Goal: Communication & Community: Participate in discussion

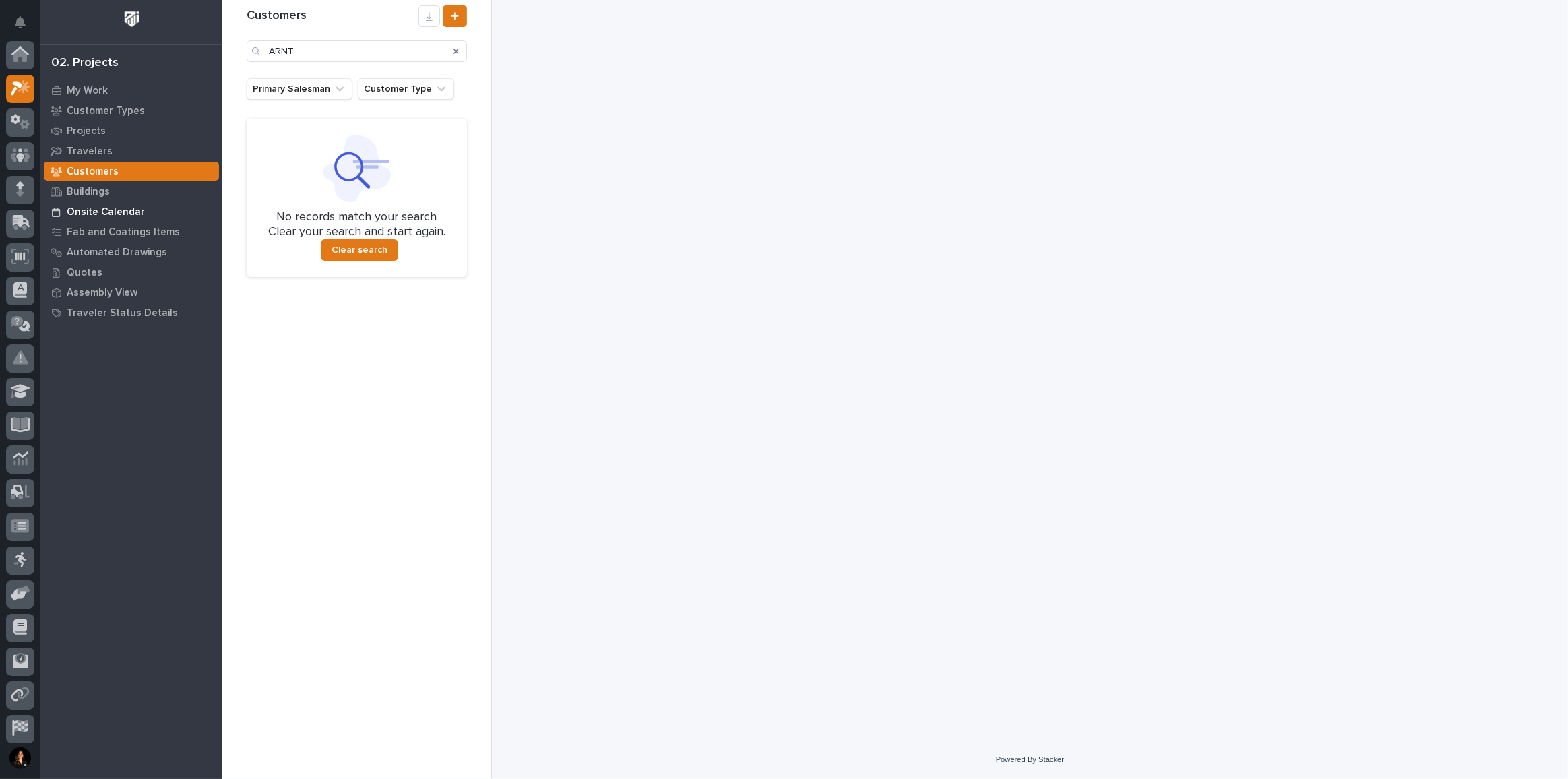
scroll to position [33, 0]
click at [94, 87] on p "My Work" at bounding box center [88, 91] width 41 height 12
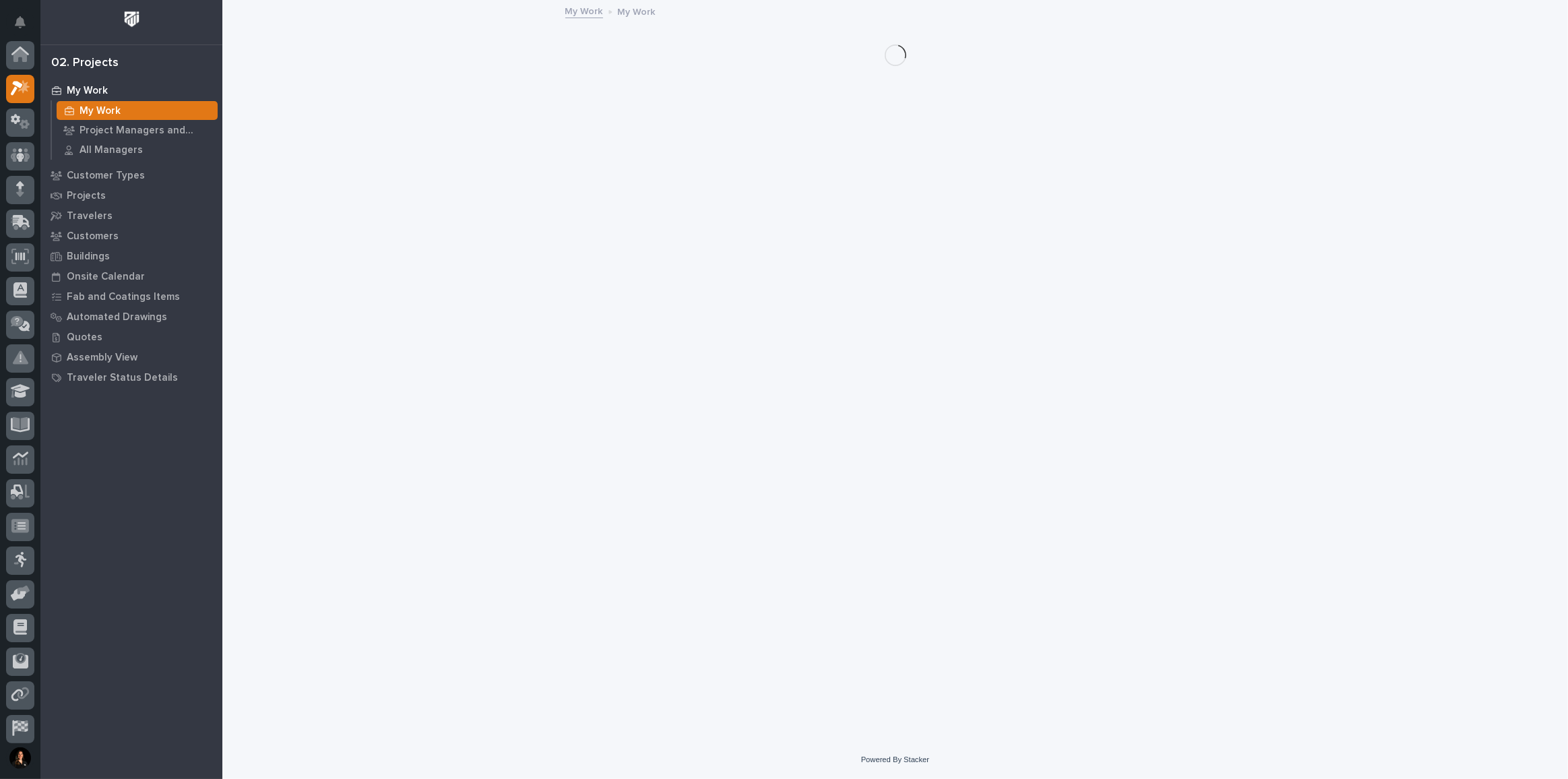
scroll to position [33, 0]
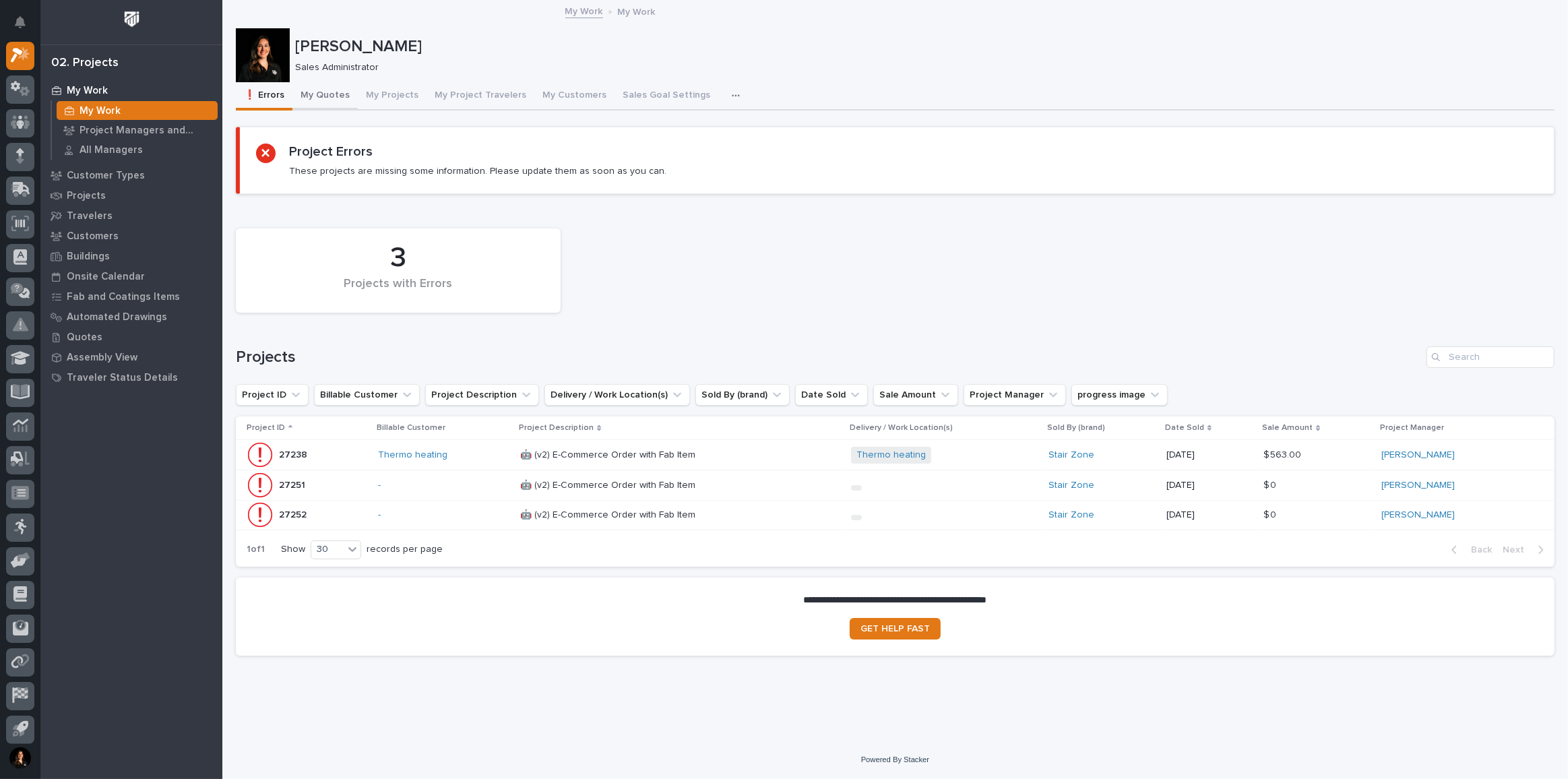
click at [332, 96] on button "My Quotes" at bounding box center [326, 96] width 66 height 28
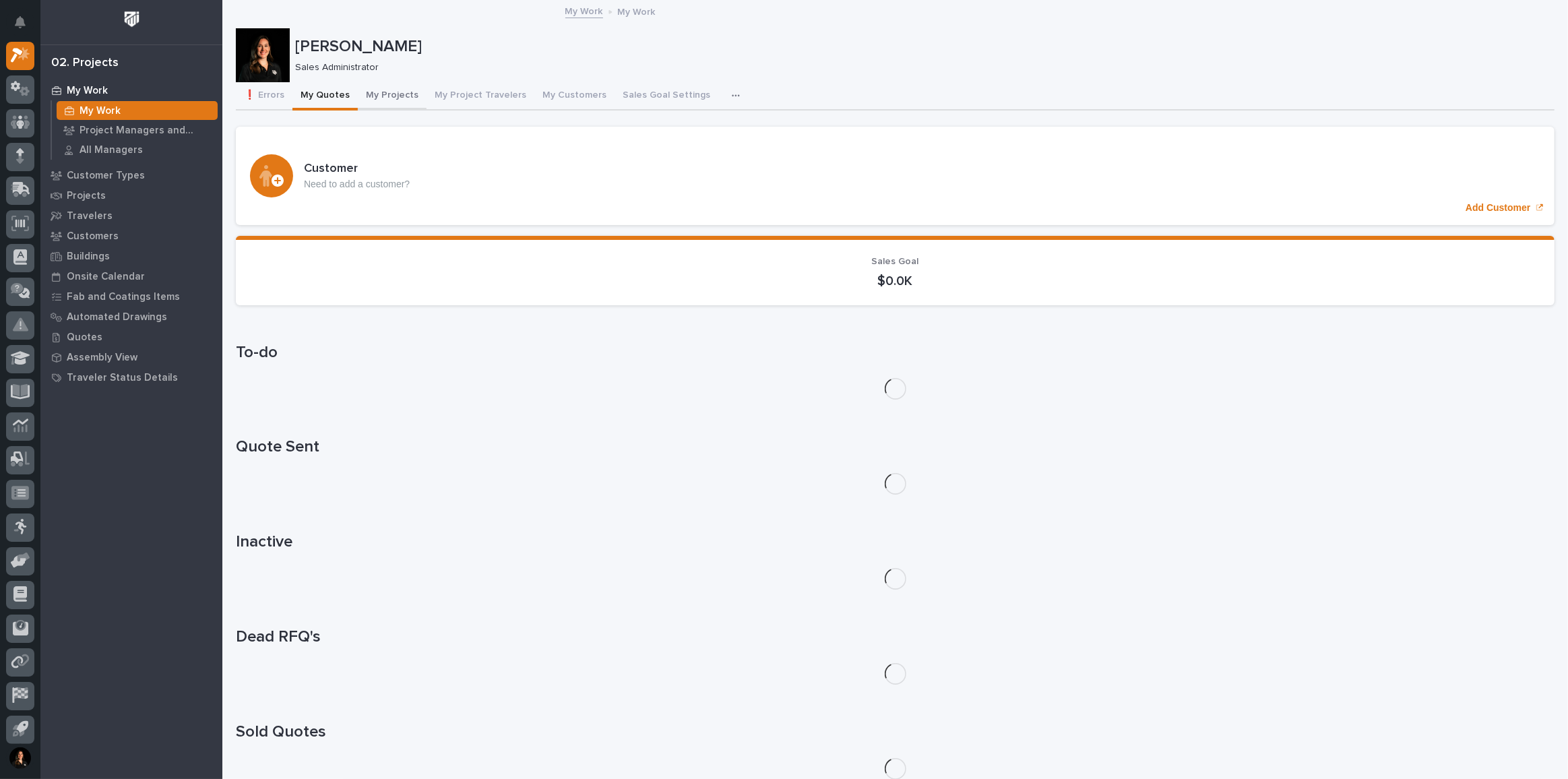
click at [398, 94] on button "My Projects" at bounding box center [392, 96] width 68 height 28
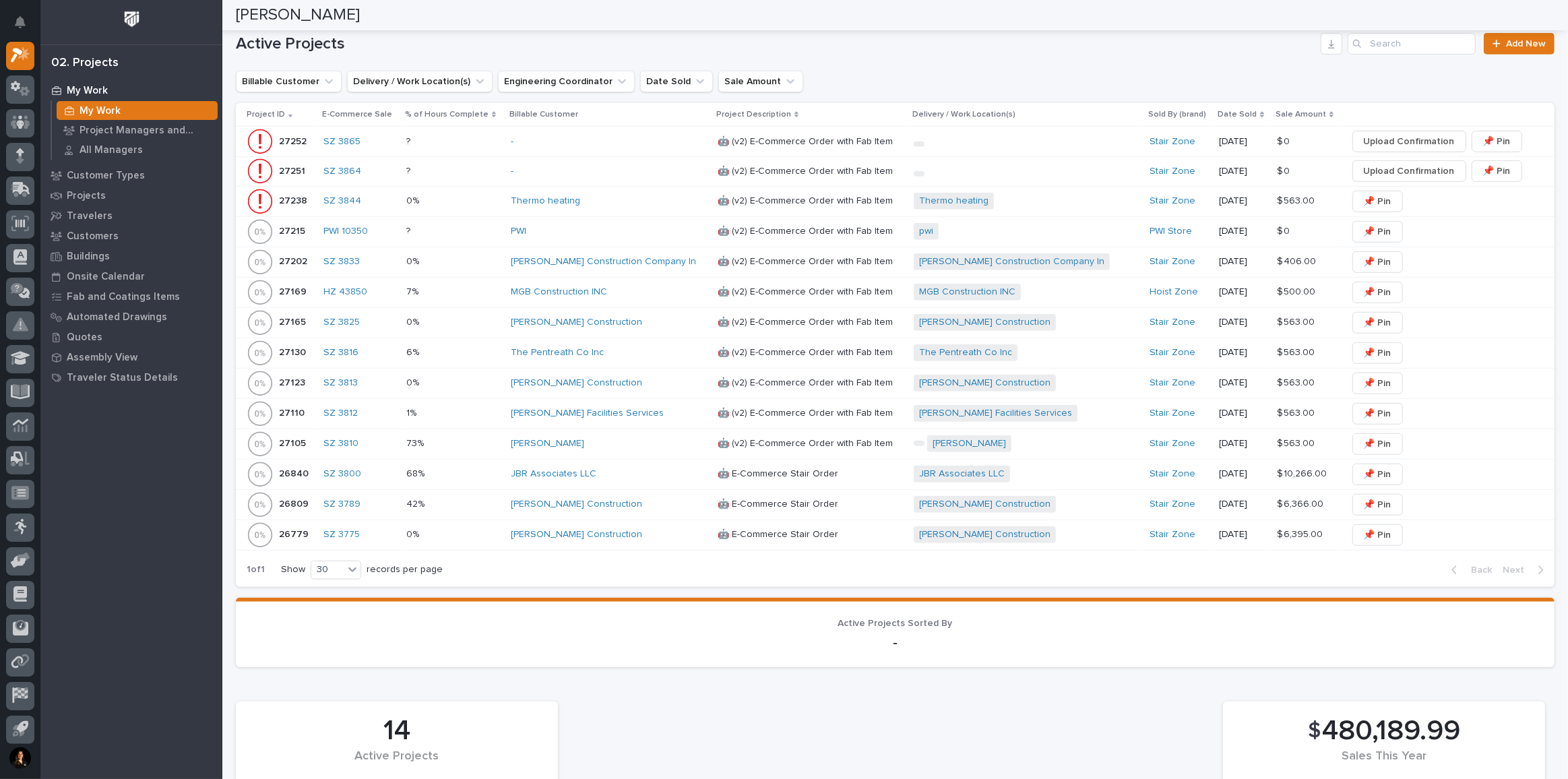
scroll to position [939, 0]
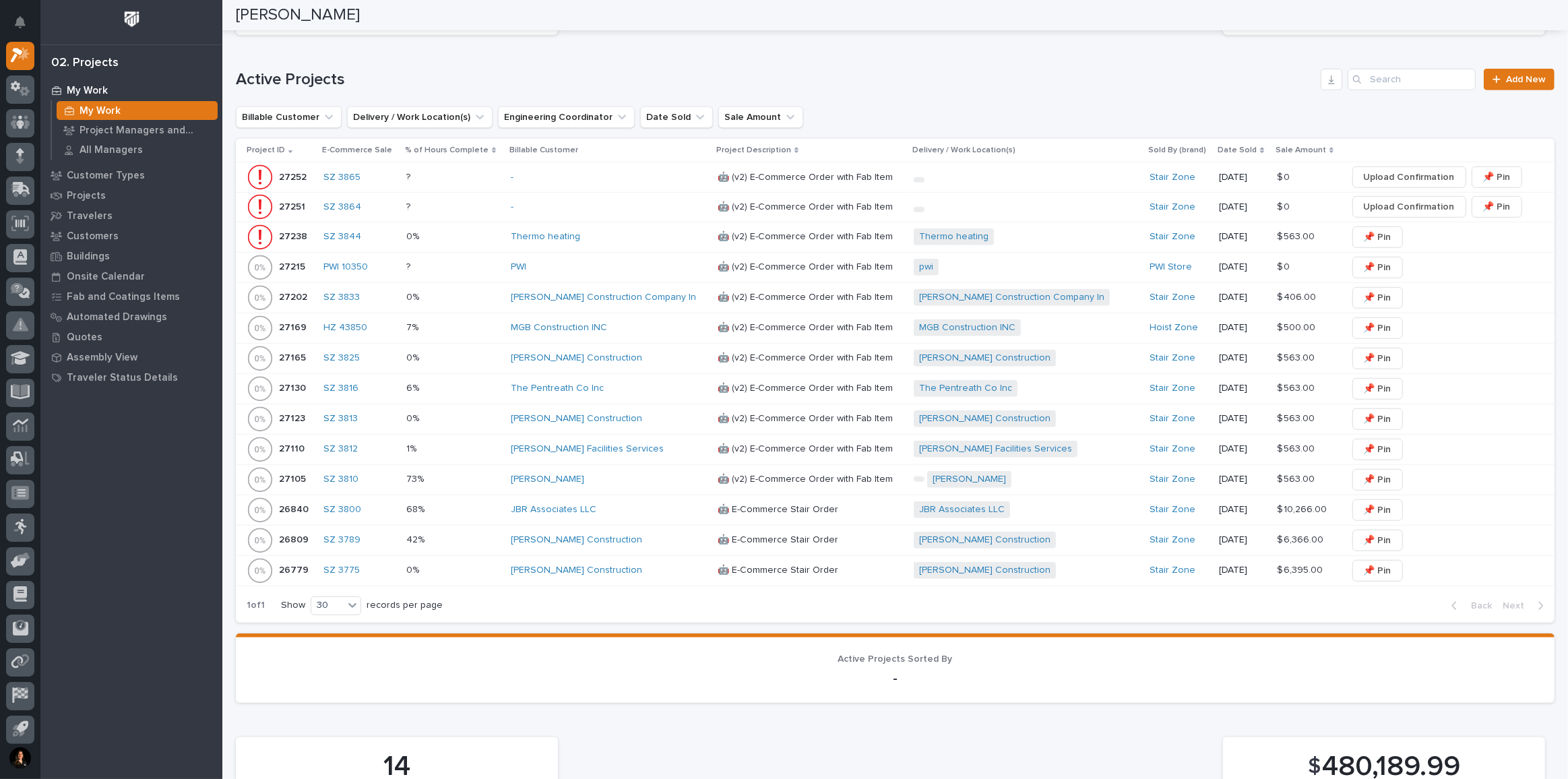
click at [638, 504] on div "JBR Associates LLC" at bounding box center [609, 510] width 196 height 12
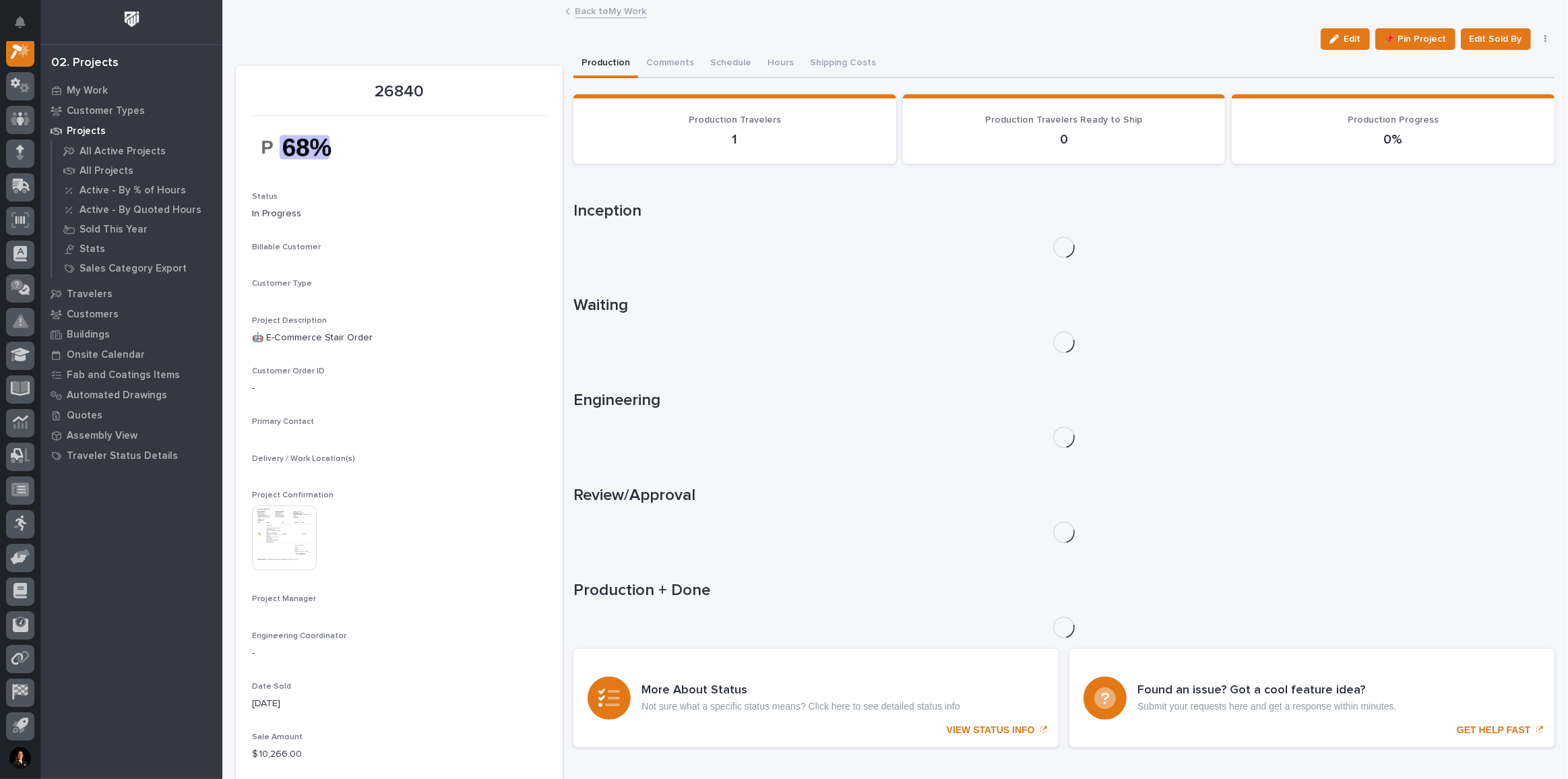
scroll to position [33, 0]
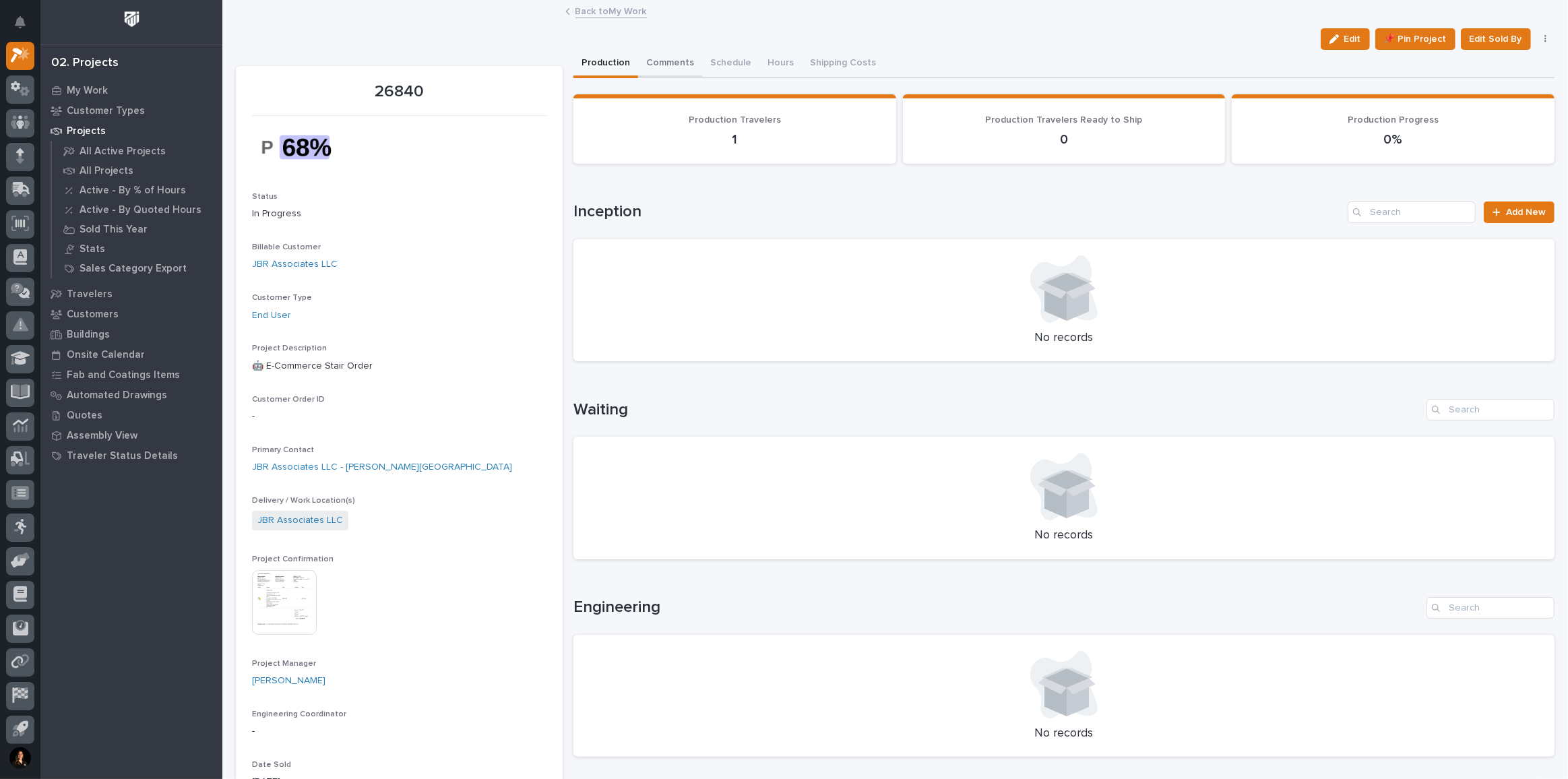
click at [670, 57] on button "Comments" at bounding box center [670, 64] width 64 height 28
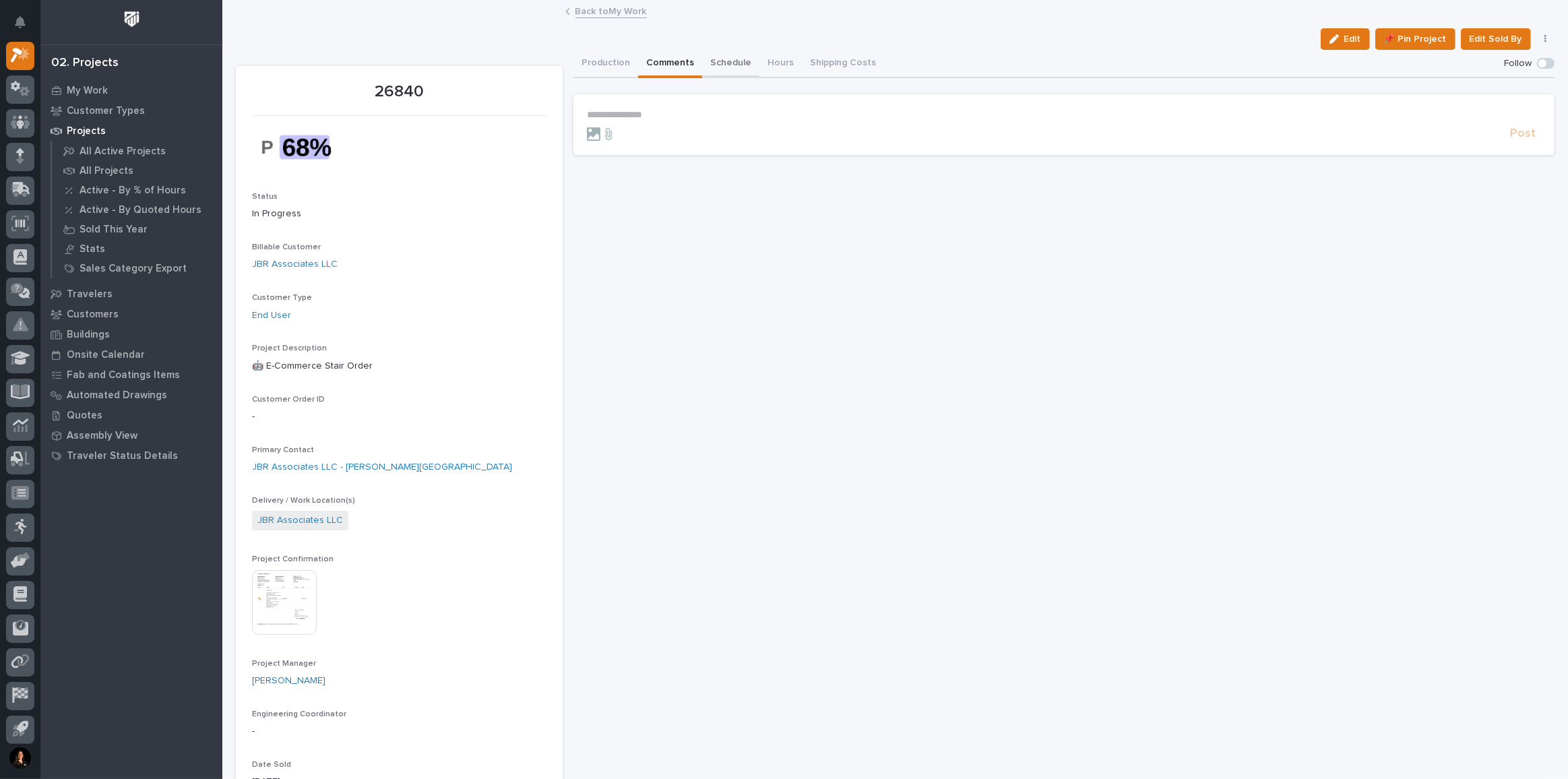
click at [733, 66] on button "Schedule" at bounding box center [731, 64] width 57 height 28
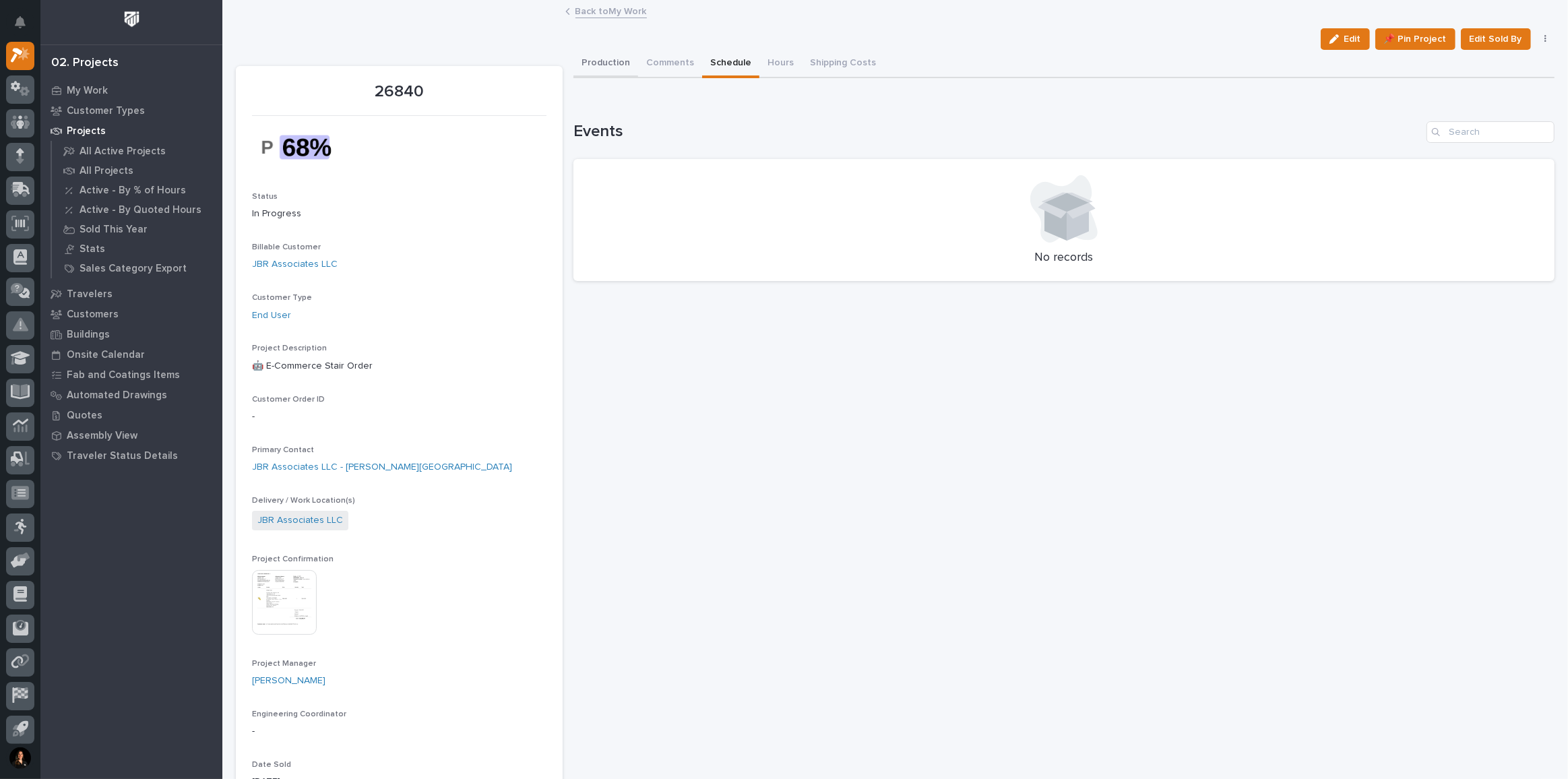
click at [596, 64] on button "Production" at bounding box center [605, 64] width 65 height 28
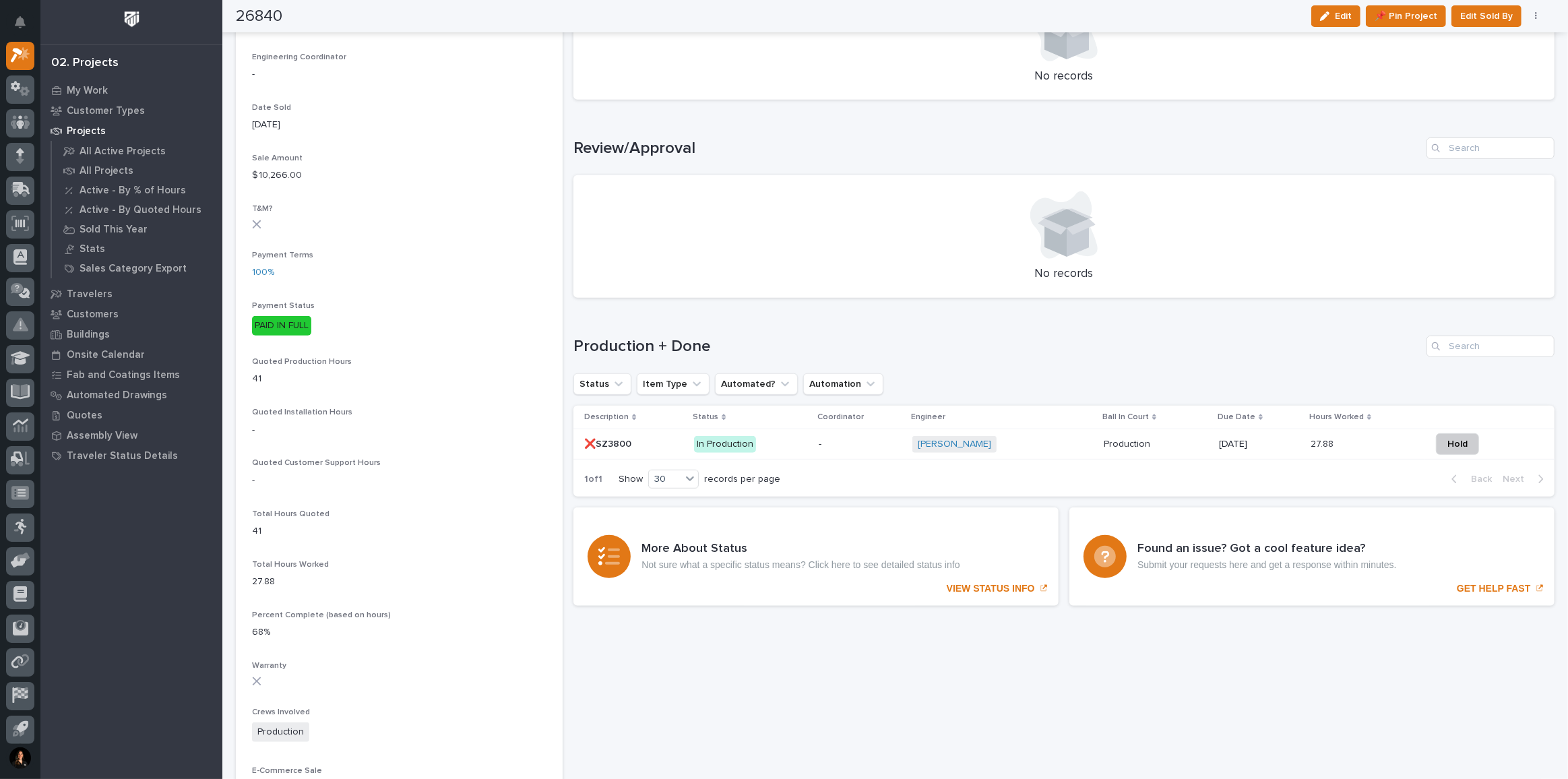
scroll to position [795, 0]
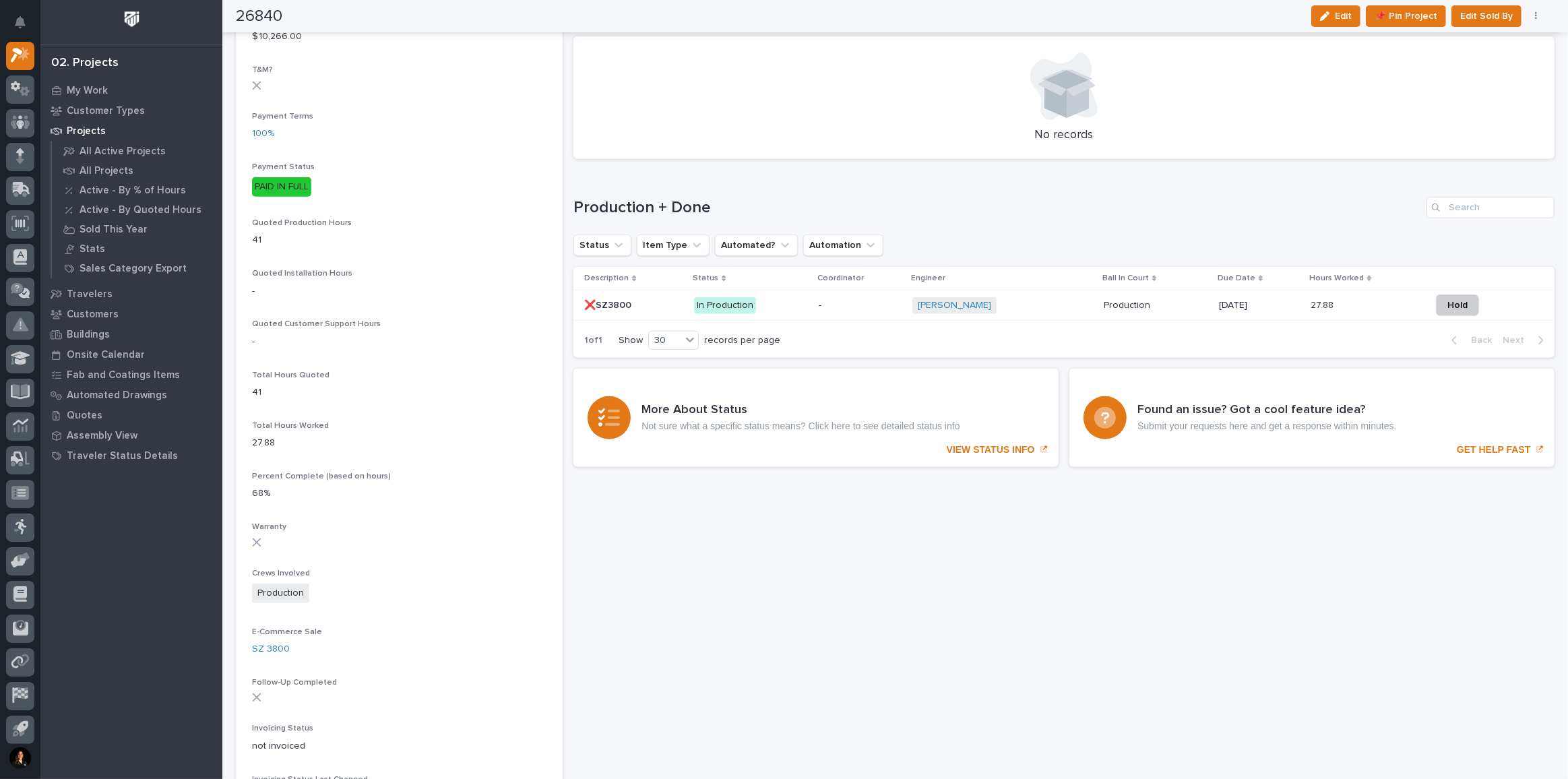
click at [772, 298] on p "In Production" at bounding box center [751, 305] width 114 height 17
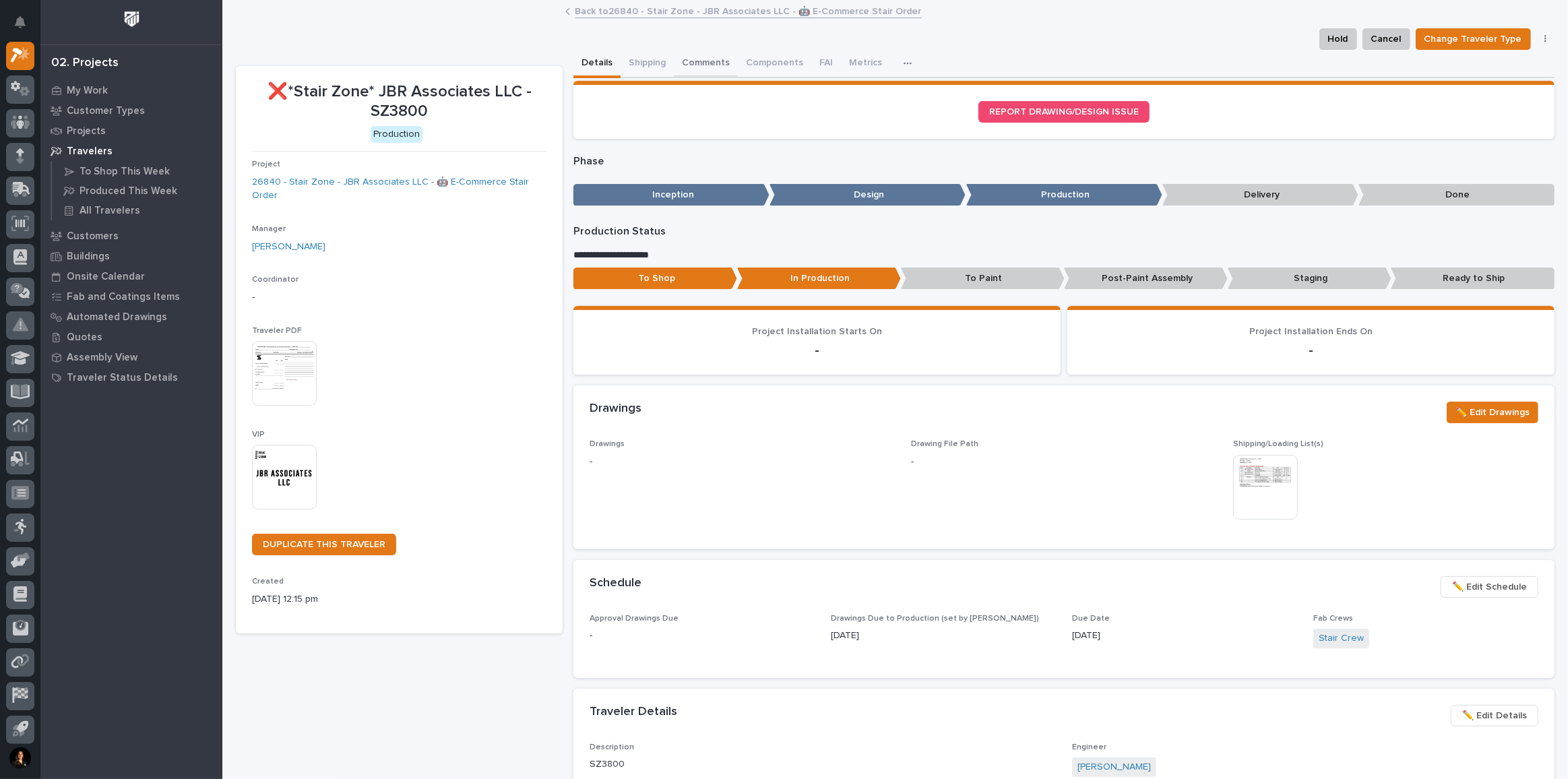
click at [703, 64] on button "Comments" at bounding box center [706, 64] width 64 height 28
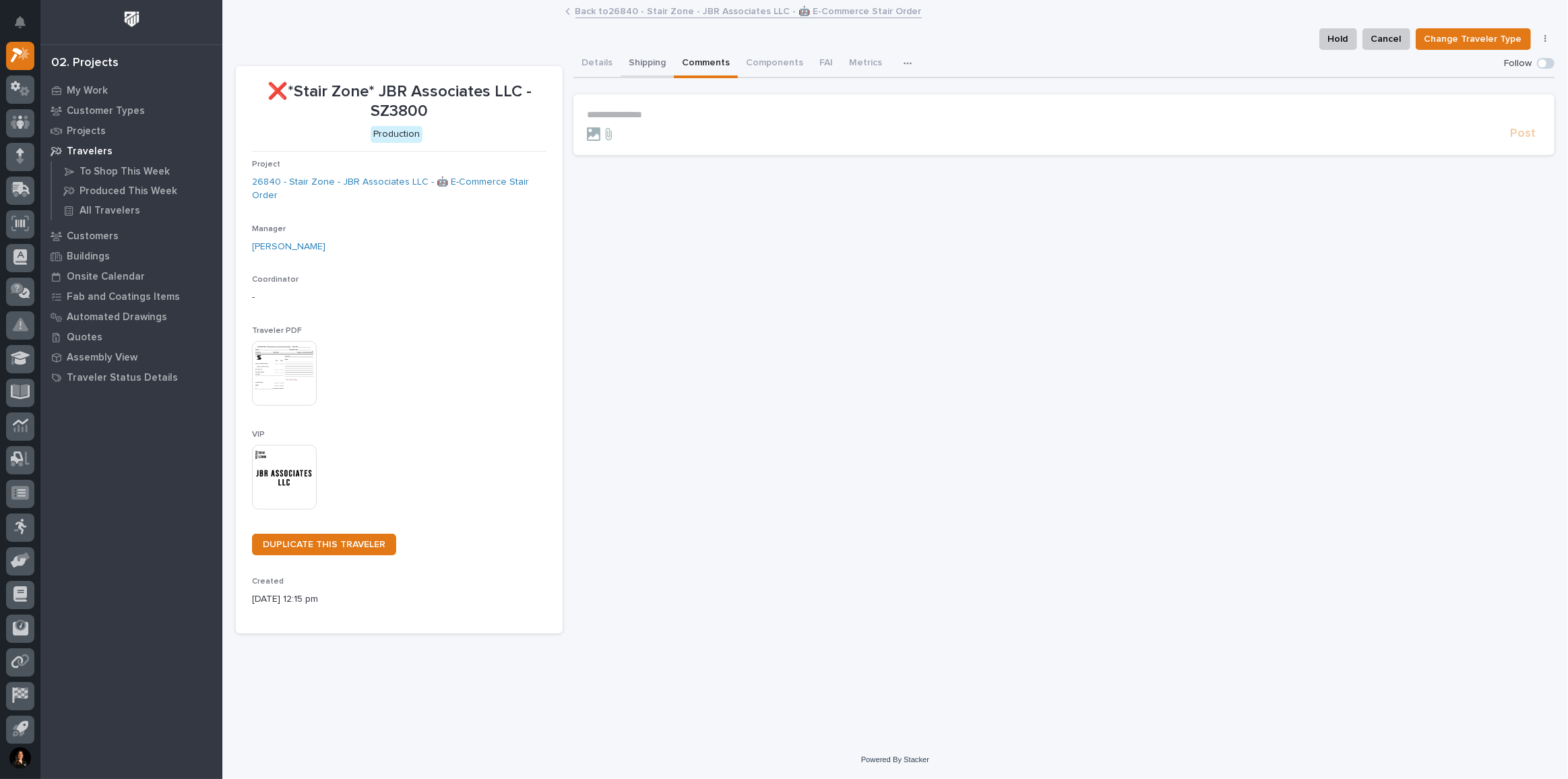
click at [636, 64] on button "Shipping" at bounding box center [647, 64] width 53 height 28
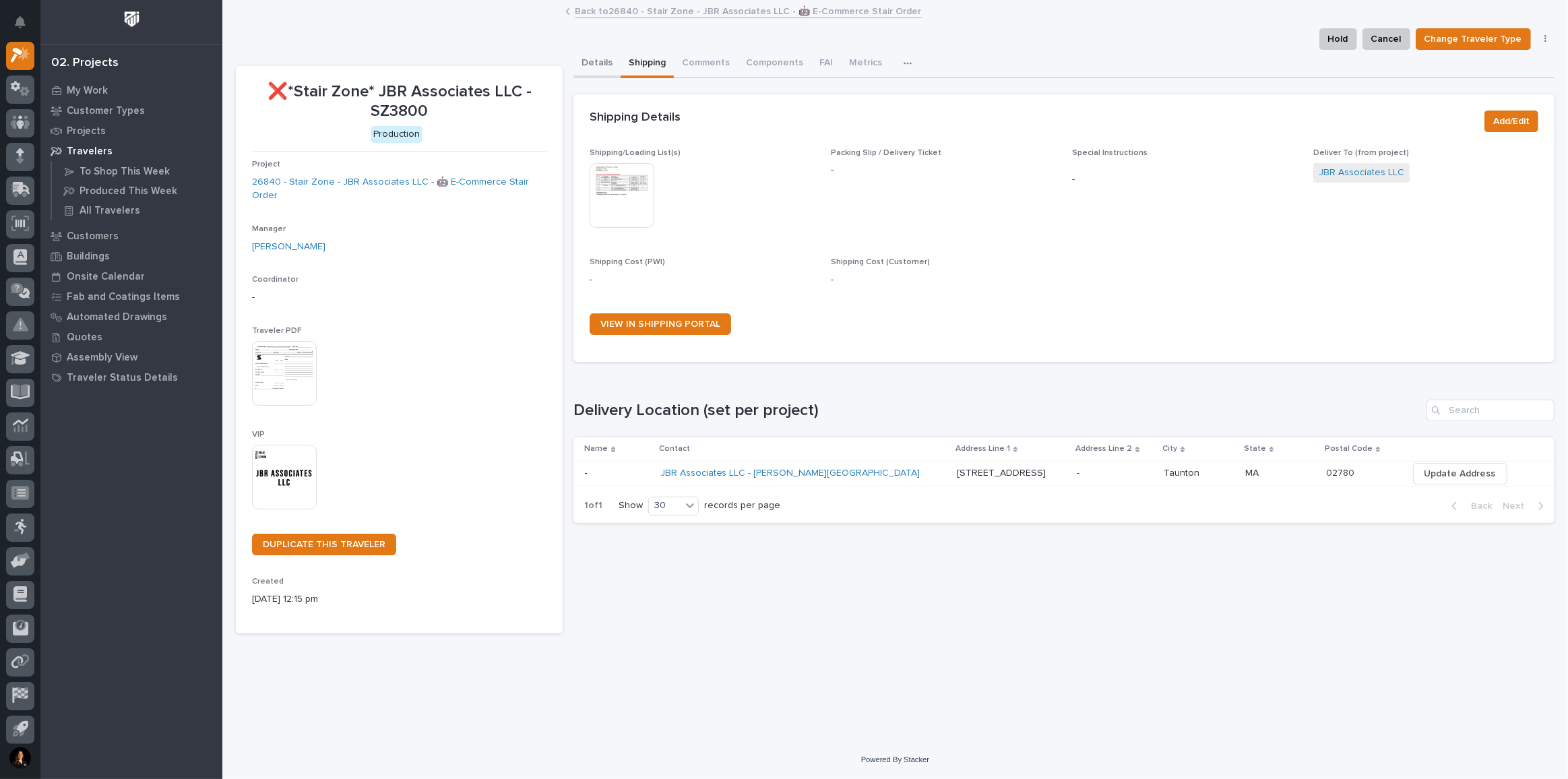
click at [584, 67] on button "Details" at bounding box center [597, 64] width 47 height 28
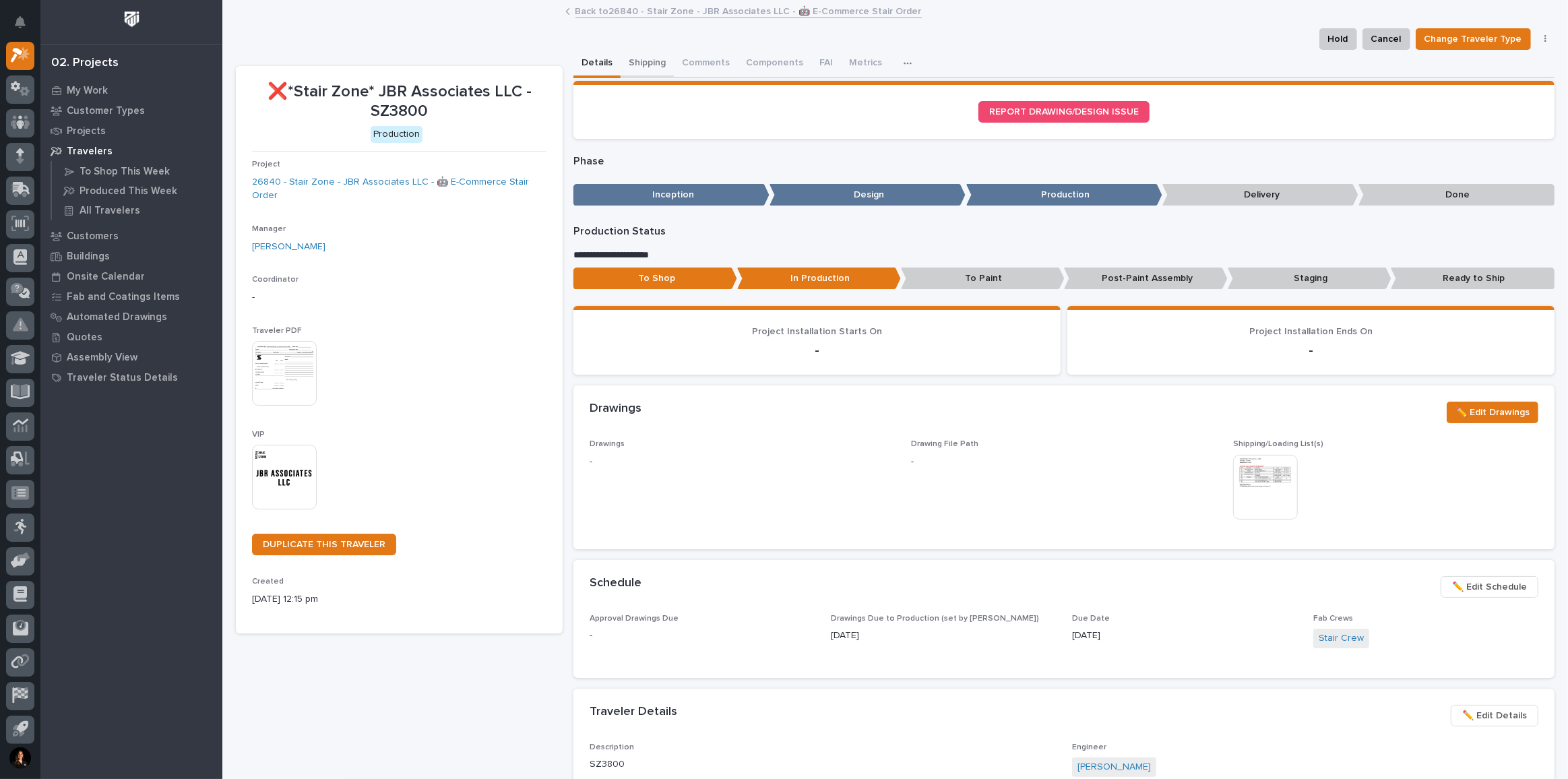
click at [651, 68] on button "Shipping" at bounding box center [647, 64] width 53 height 28
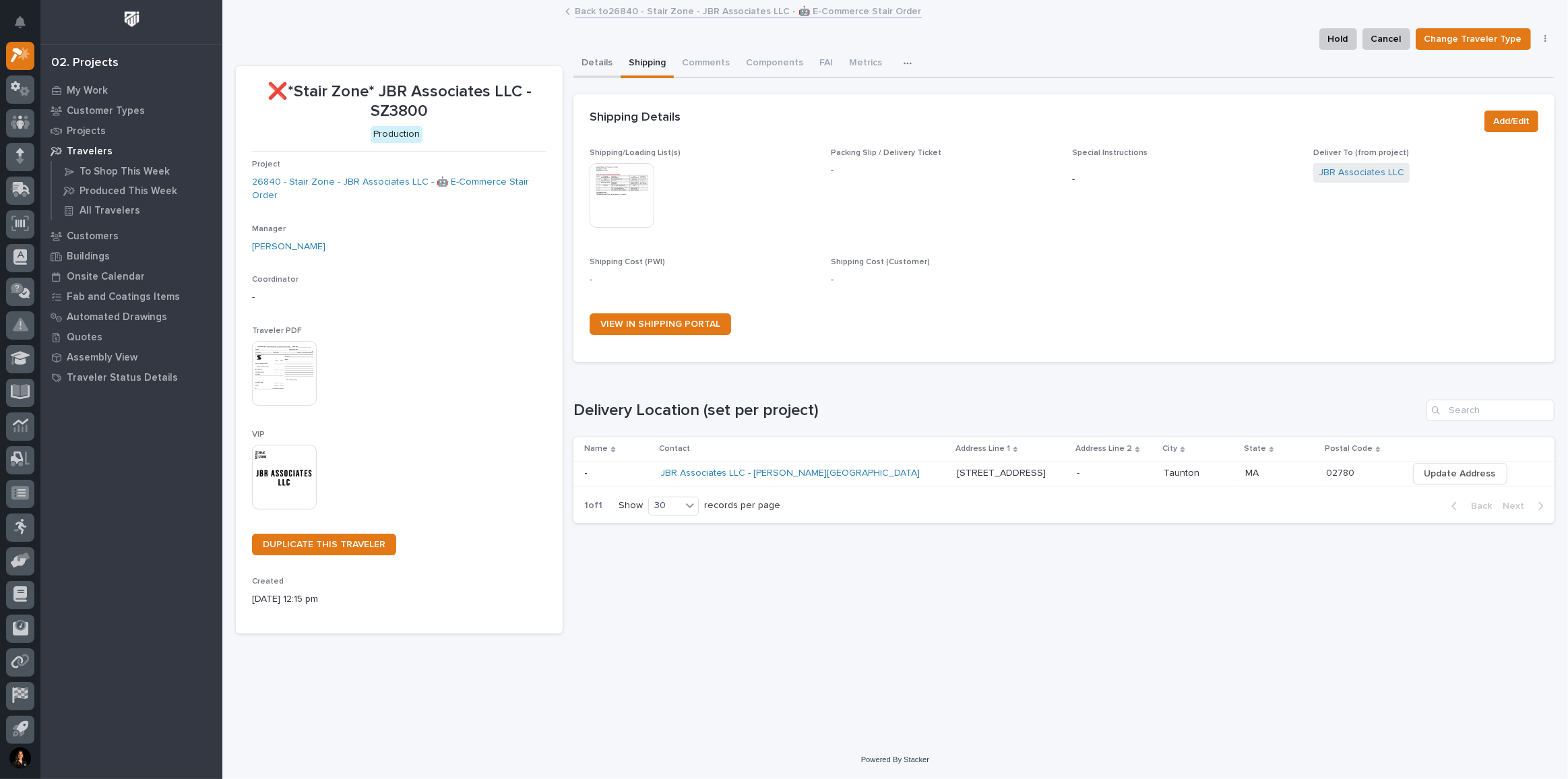
drag, startPoint x: 600, startPoint y: 65, endPoint x: 631, endPoint y: 62, distance: 31.1
click at [600, 64] on button "Details" at bounding box center [597, 64] width 47 height 28
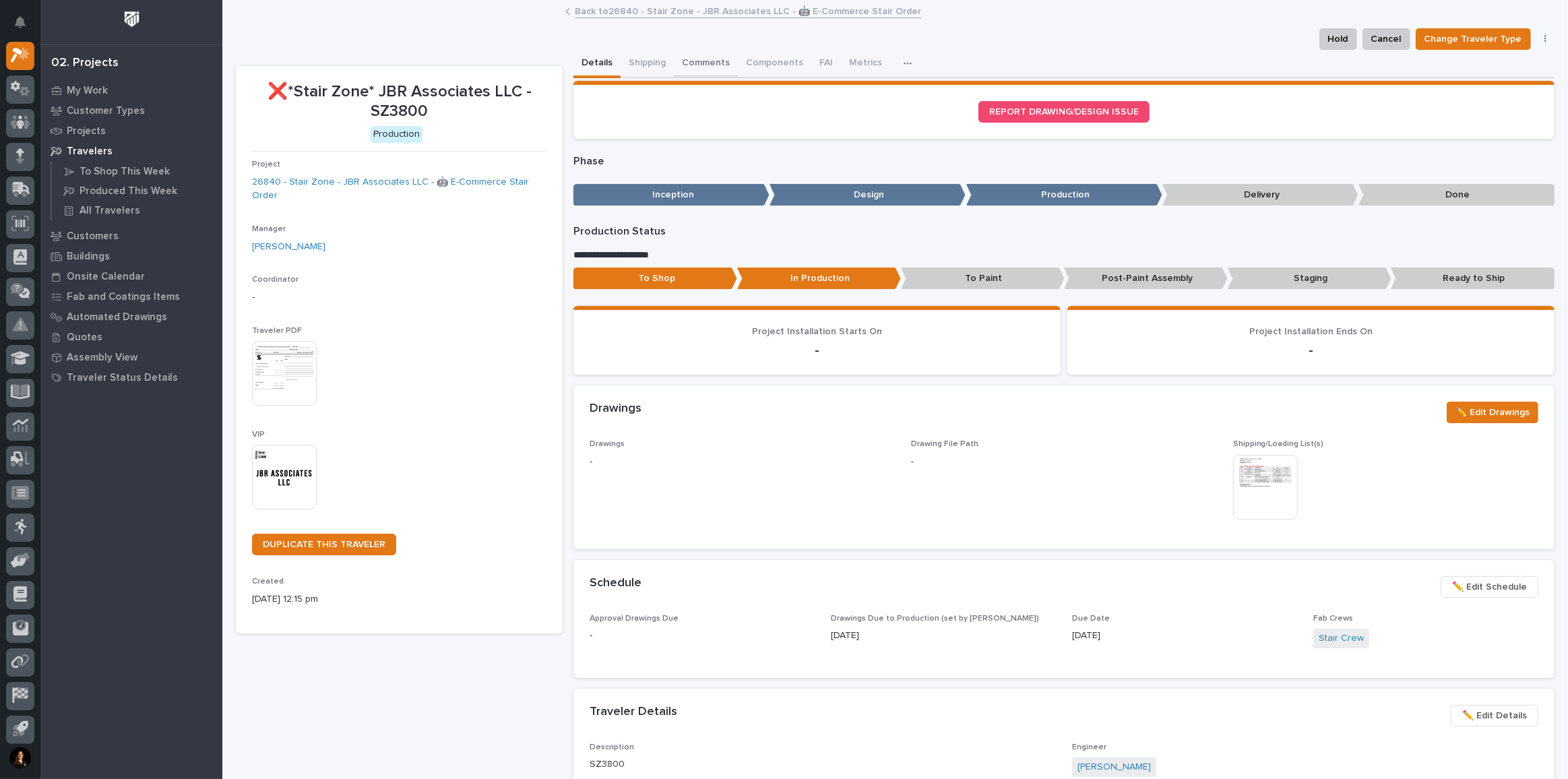
click at [720, 57] on button "Comments" at bounding box center [706, 64] width 64 height 28
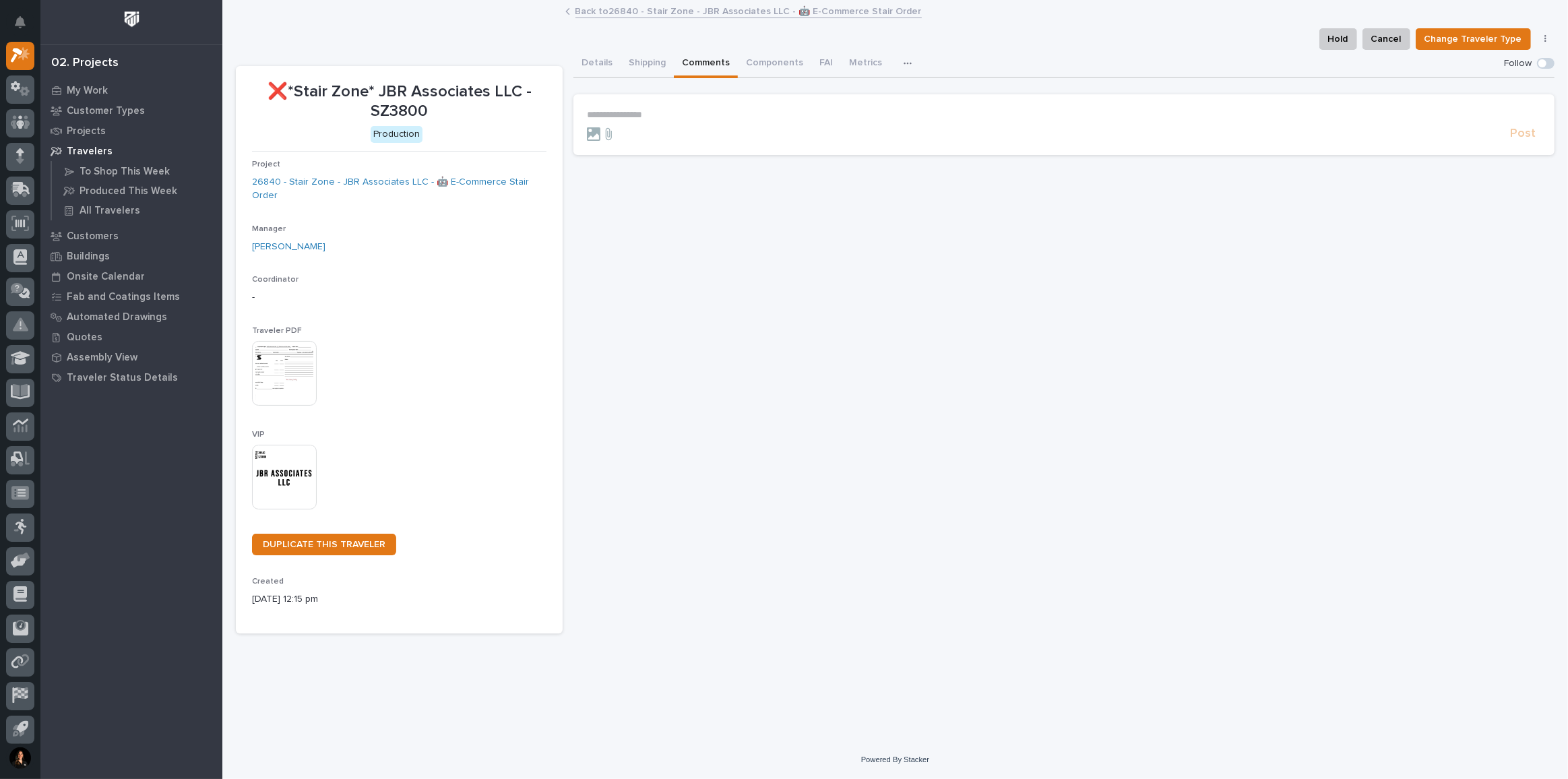
click at [290, 368] on img at bounding box center [284, 373] width 65 height 65
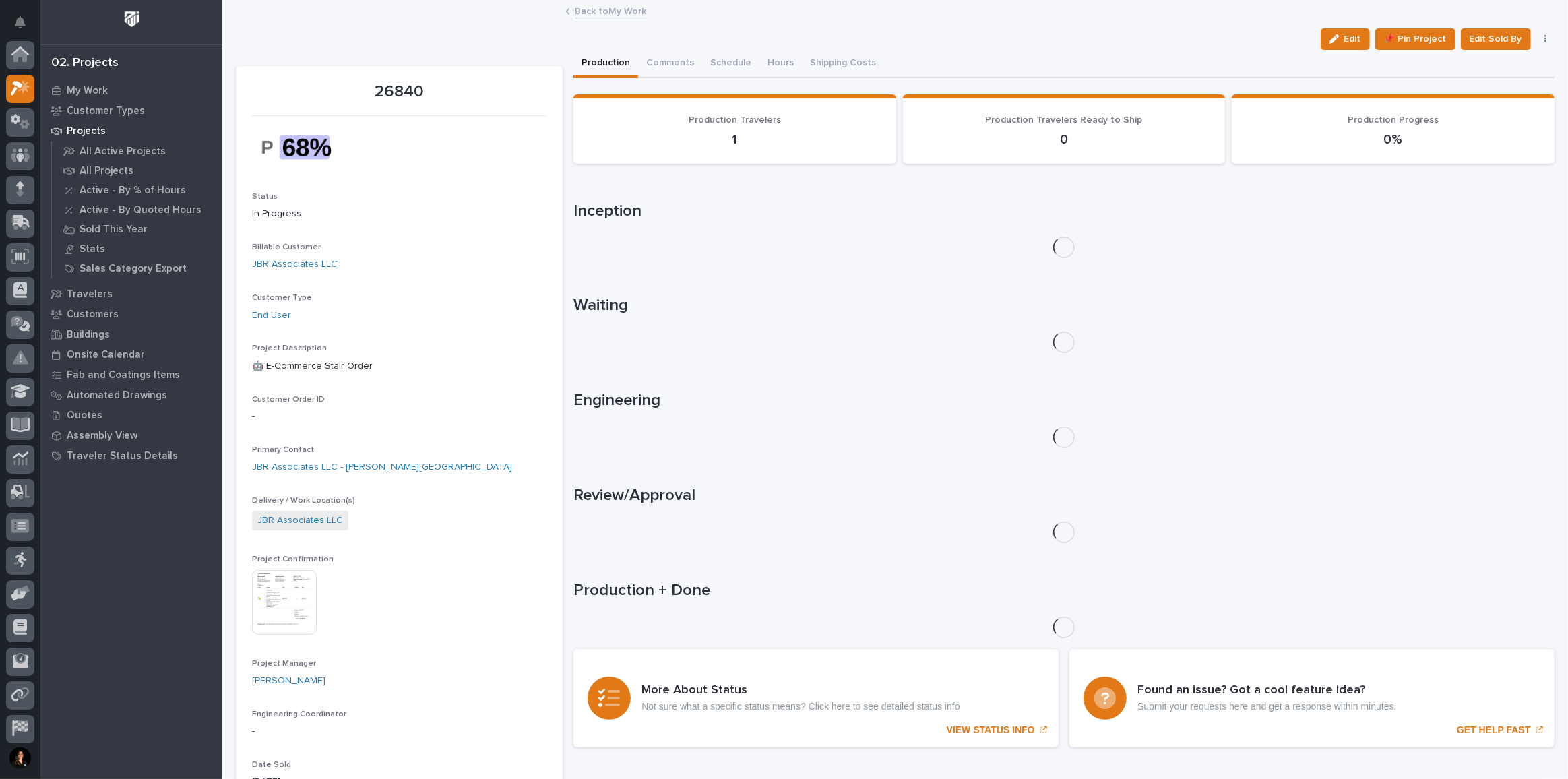
scroll to position [36, 0]
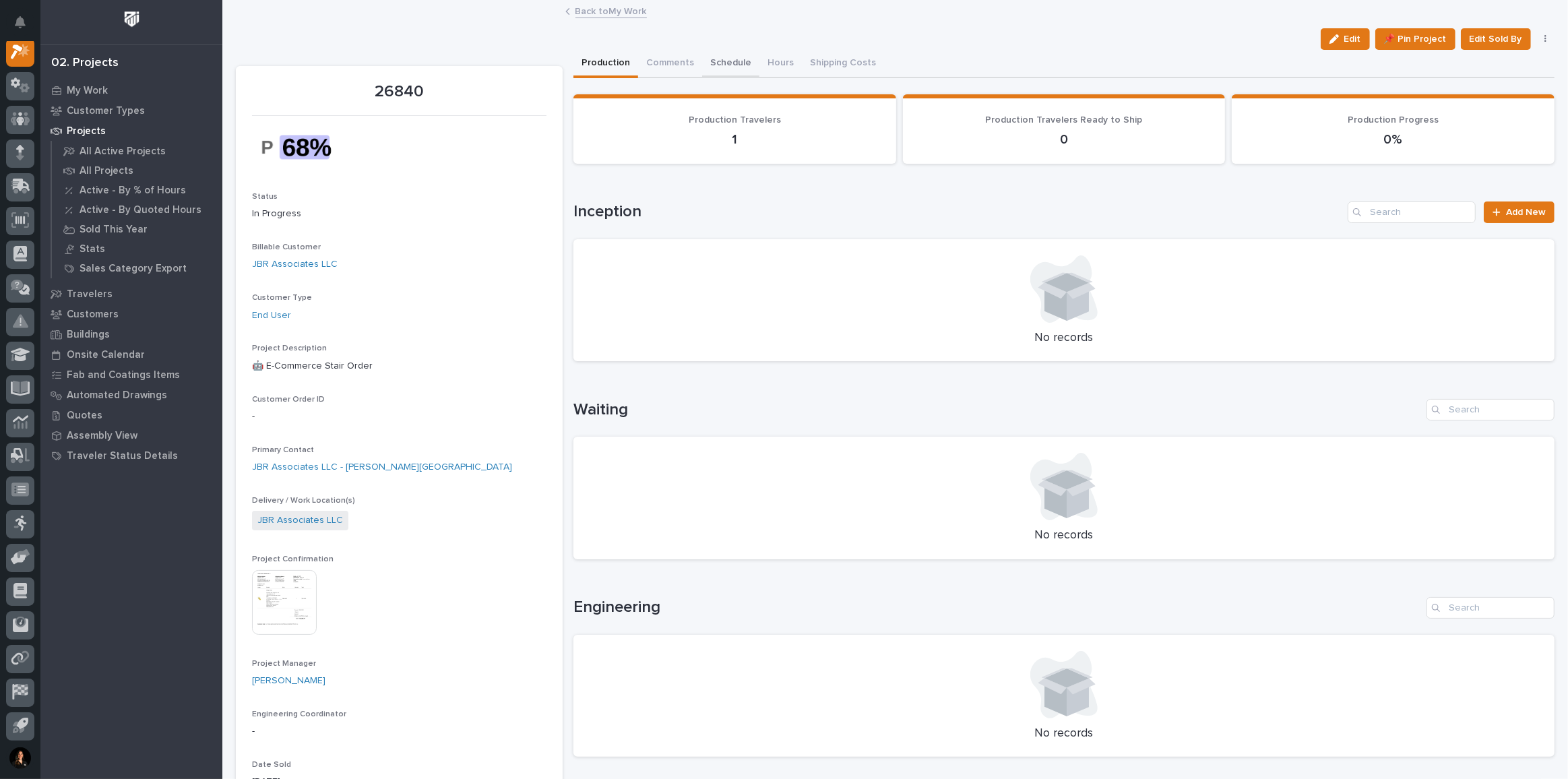
click at [720, 57] on button "Schedule" at bounding box center [731, 64] width 57 height 28
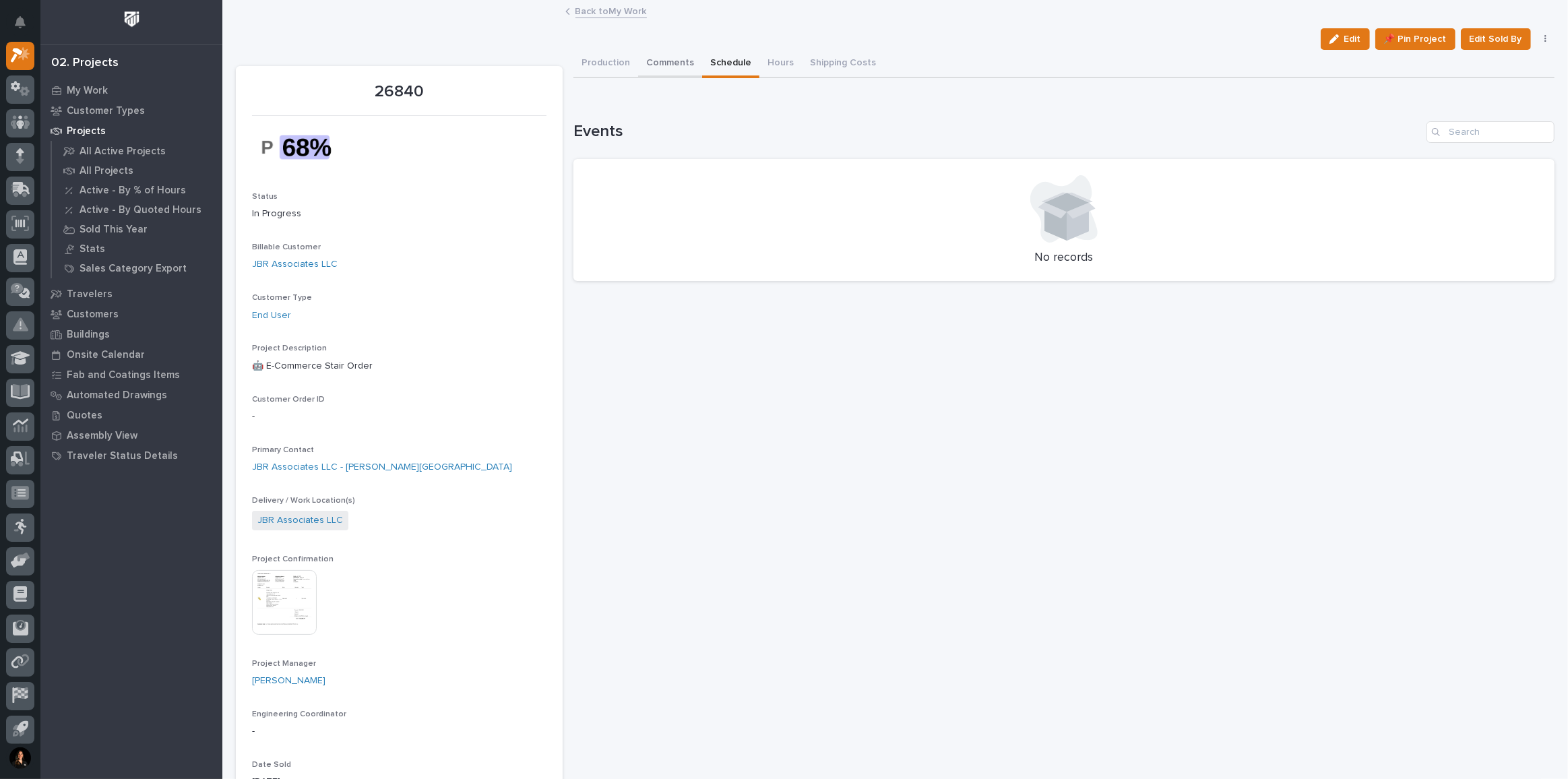
click at [677, 68] on button "Comments" at bounding box center [670, 64] width 64 height 28
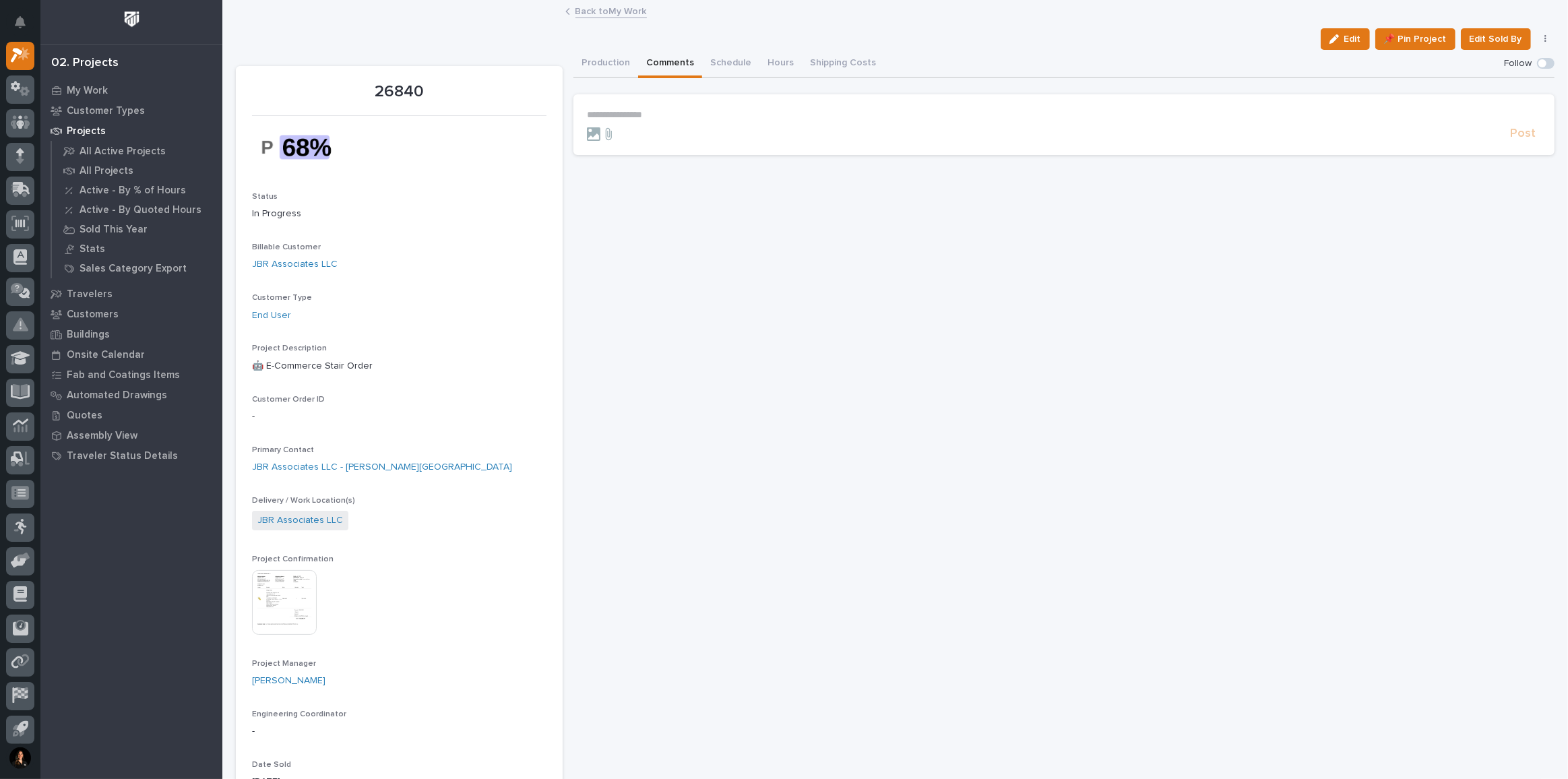
click at [721, 111] on p "**********" at bounding box center [1064, 115] width 954 height 12
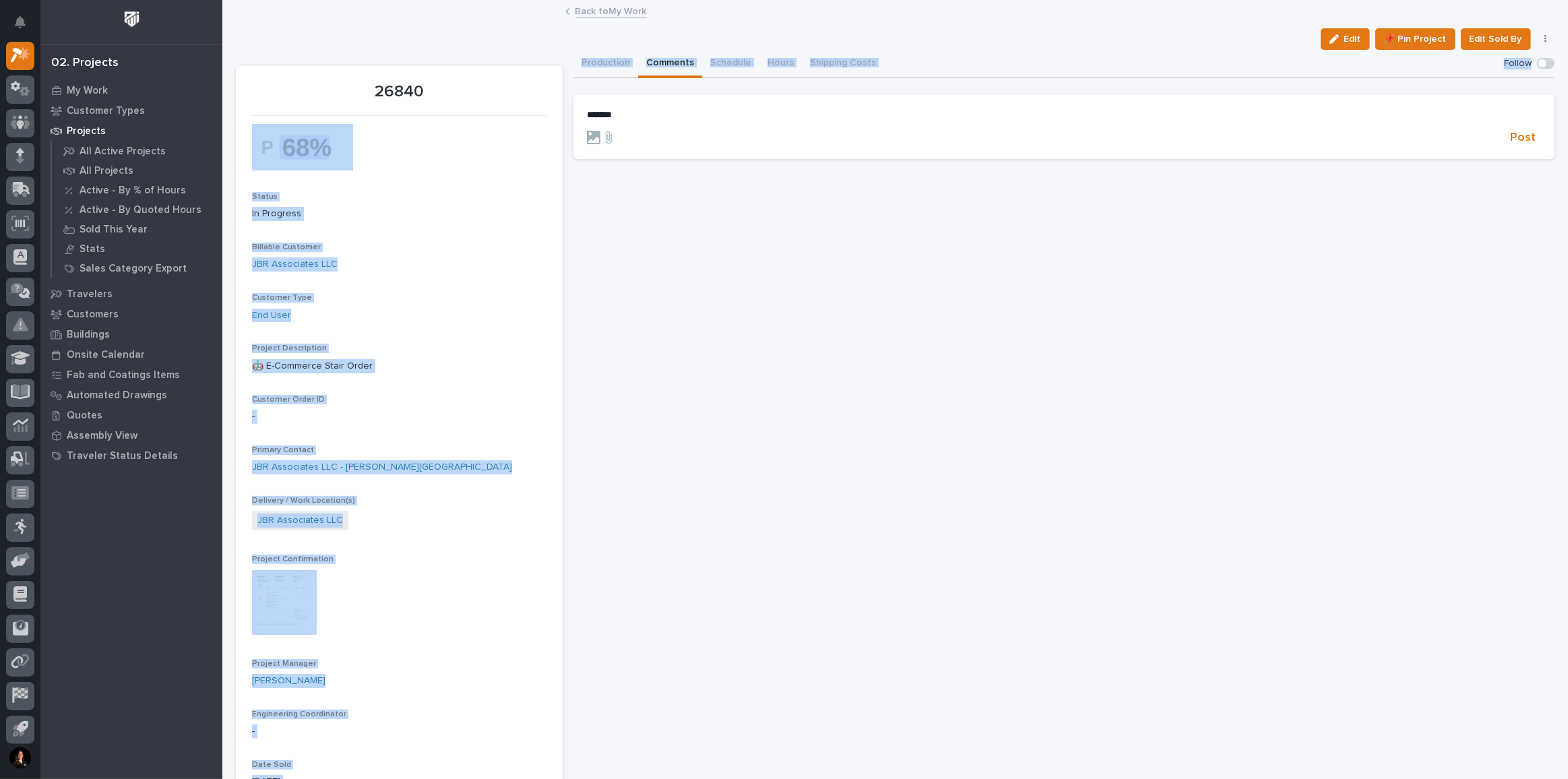
drag, startPoint x: 644, startPoint y: 105, endPoint x: 333, endPoint y: 92, distance: 311.3
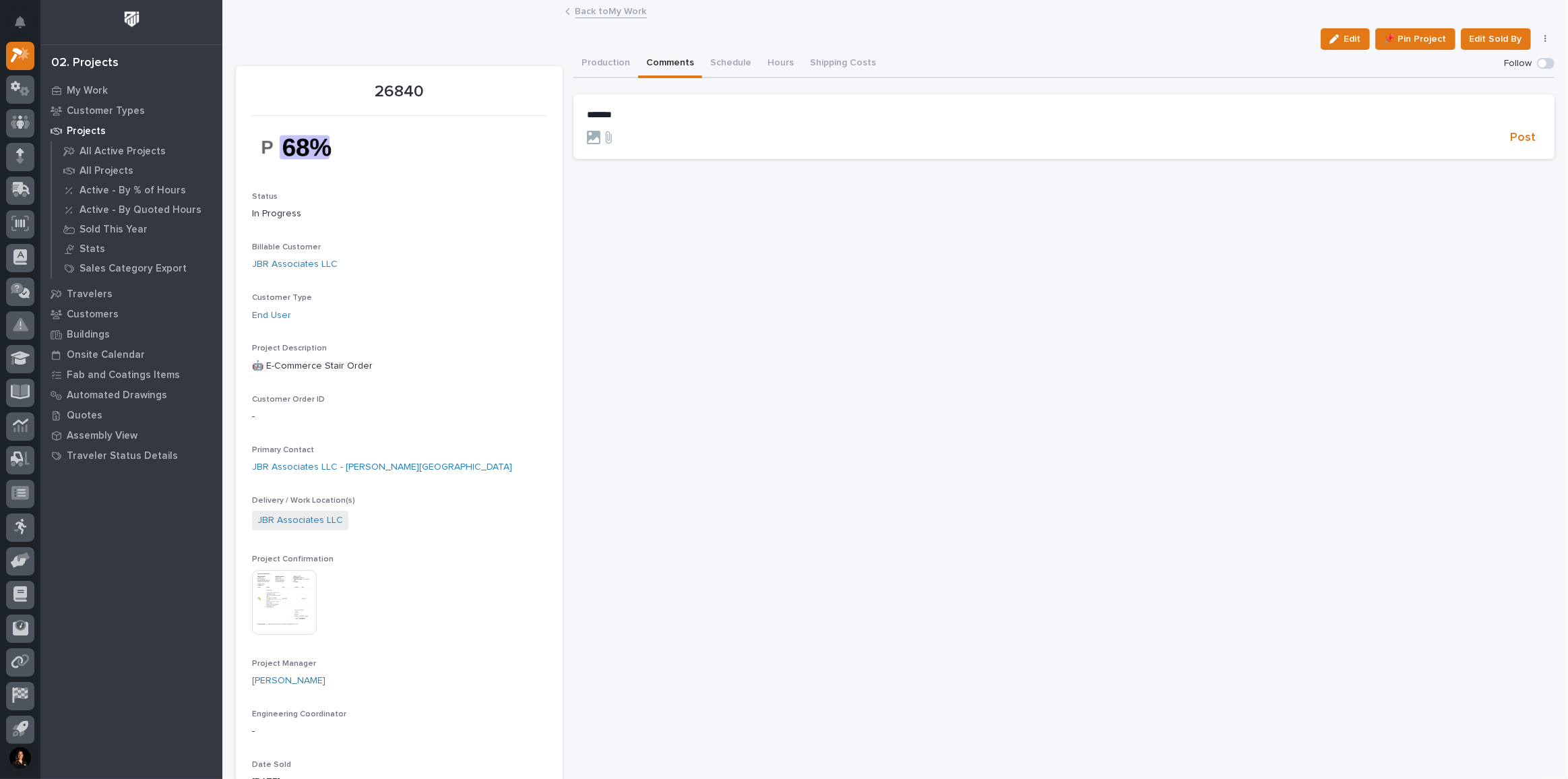
click at [714, 142] on div at bounding box center [1046, 137] width 918 height 14
drag, startPoint x: 530, startPoint y: 101, endPoint x: 434, endPoint y: 94, distance: 96.3
click at [602, 173] on span "[PERSON_NAME]" at bounding box center [627, 175] width 75 height 10
click at [653, 118] on p "**********" at bounding box center [1064, 116] width 954 height 14
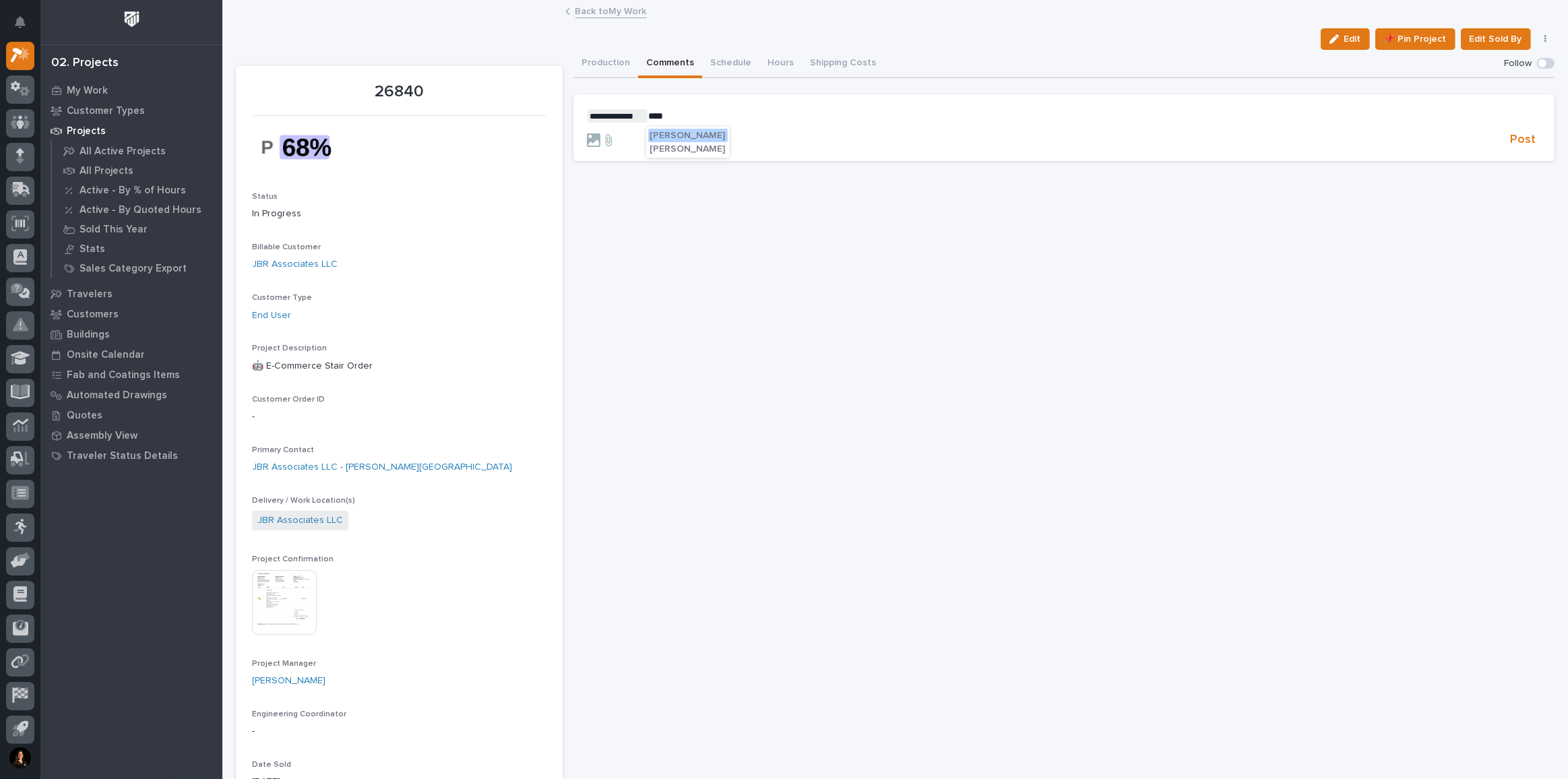
click at [688, 139] on span "[PERSON_NAME]" at bounding box center [688, 135] width 75 height 10
click at [747, 111] on p "**********" at bounding box center [1064, 116] width 954 height 14
click at [1515, 144] on span "Post" at bounding box center [1523, 140] width 25 height 16
